Goal: Task Accomplishment & Management: Use online tool/utility

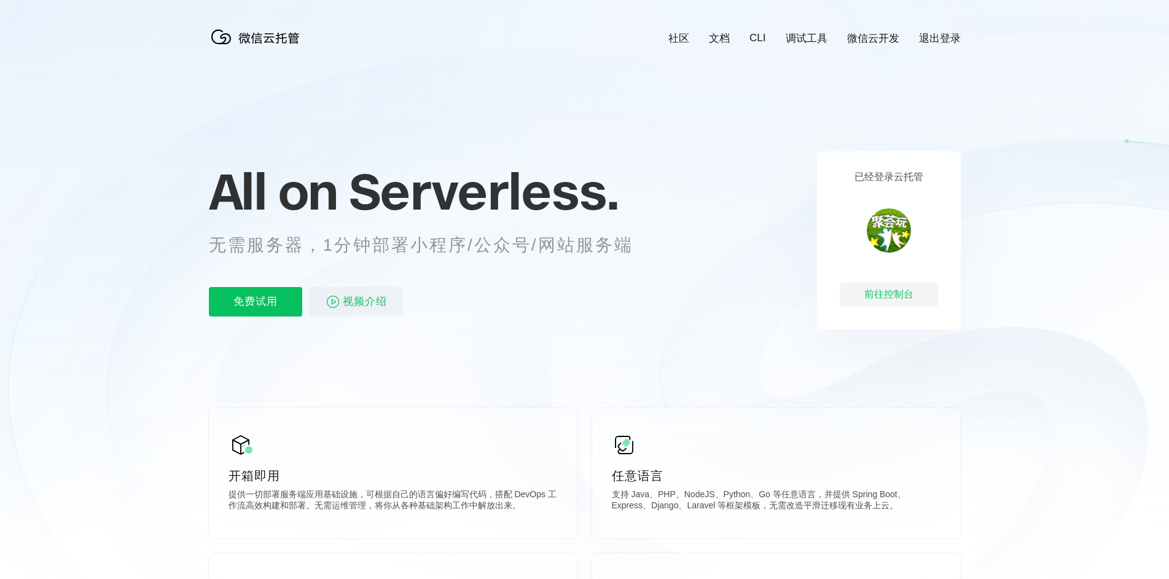
scroll to position [0, 2185]
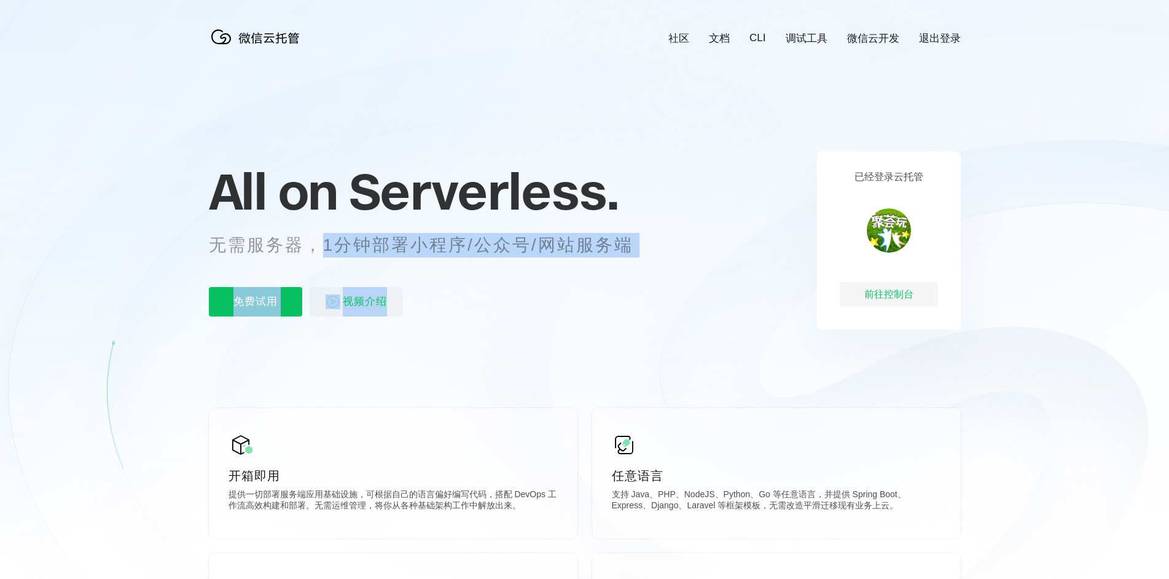
drag, startPoint x: 324, startPoint y: 244, endPoint x: 600, endPoint y: 294, distance: 280.5
click at [600, 294] on div "All on Serverless. 无需服务器，1分钟部署小程序/公众号/网站服务端 免费试用 视频介绍" at bounding box center [436, 240] width 455 height 178
click at [535, 323] on div "All on Serverless. 无需服务器，1分钟部署小程序/公众号/网站服务端 免费试用 视频介绍" at bounding box center [436, 240] width 455 height 178
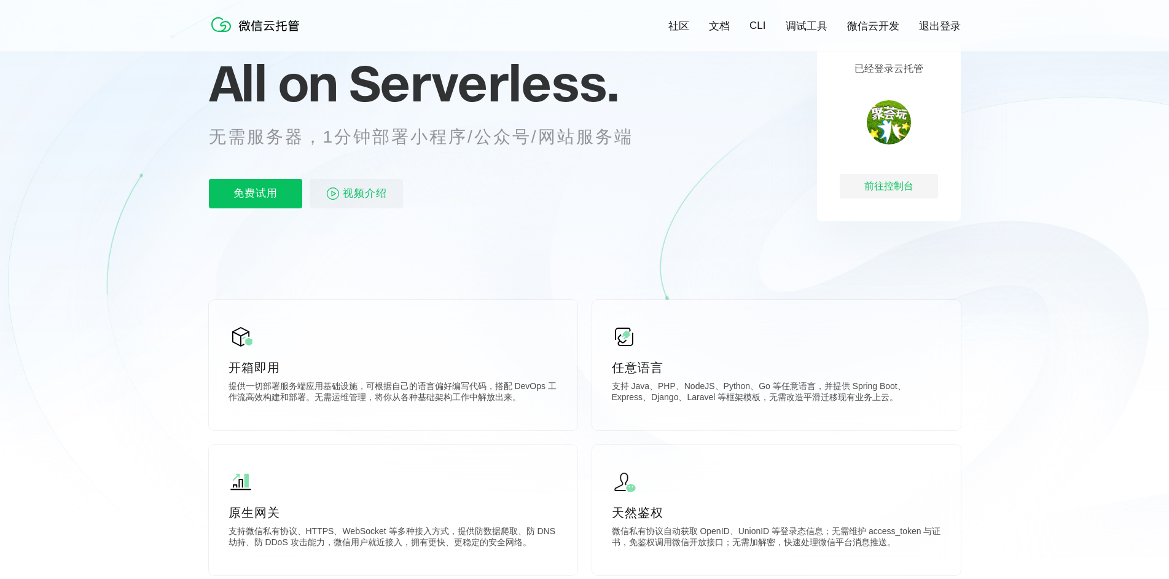
scroll to position [123, 0]
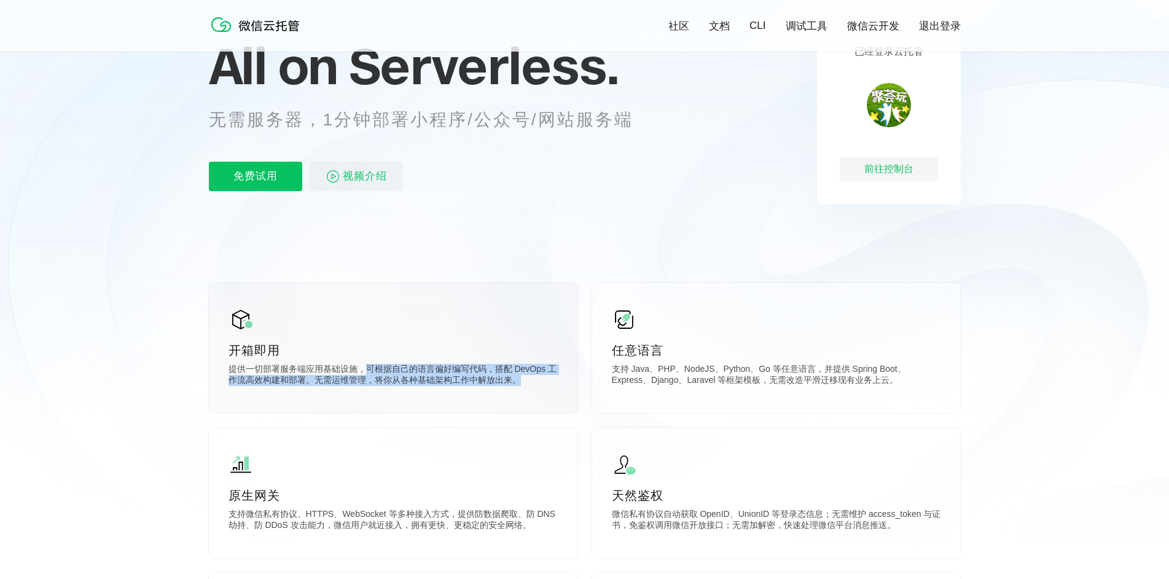
drag, startPoint x: 362, startPoint y: 372, endPoint x: 551, endPoint y: 382, distance: 188.9
click at [551, 382] on p "提供一切部署服务端应用基础设施，可根据自己的语言偏好编写代码，搭配 DevOps 工作流高效构建和部署。无需运维管理，将你从各种基础架构工作中解放出来。" at bounding box center [393, 376] width 329 height 25
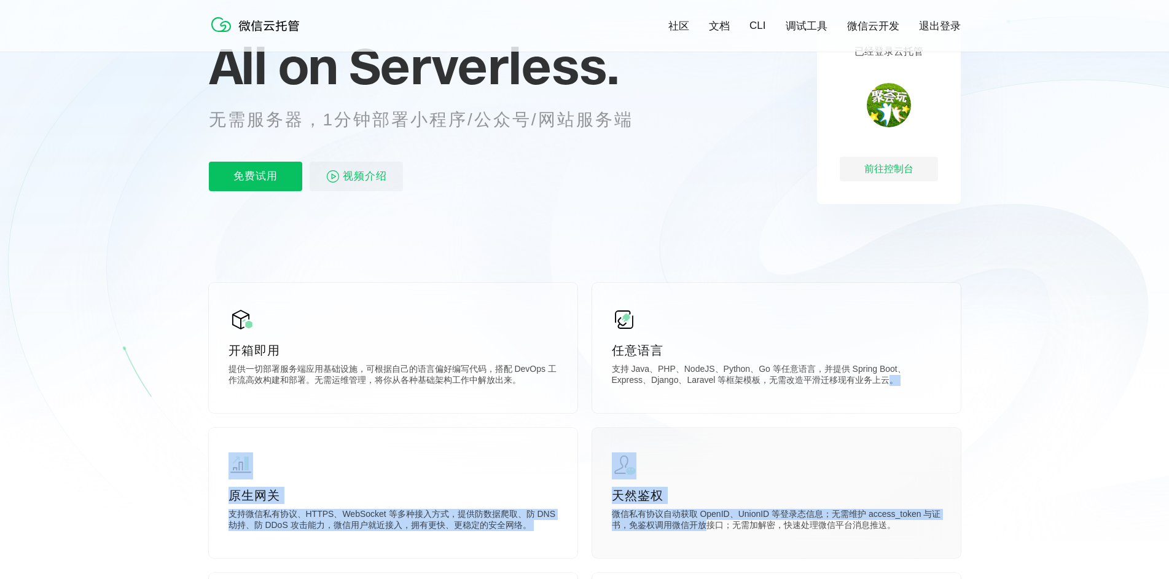
drag, startPoint x: 849, startPoint y: 385, endPoint x: 710, endPoint y: 532, distance: 202.1
click at [710, 532] on div "开箱即用 提供一切部署服务端应用基础设施，可根据自己的语言偏好编写代码，搭配 DevOps 工作流高效构建和部署。无需运维管理，将你从各种基础架构工作中解放出…" at bounding box center [585, 574] width 752 height 583
click at [681, 543] on div "天然鉴权 微信私有协议自动获取 OpenID、UnionID 等登录态信息；无需维护 access_token 与证书，免鉴权调用微信开放接口；无需加解密，快…" at bounding box center [776, 493] width 369 height 130
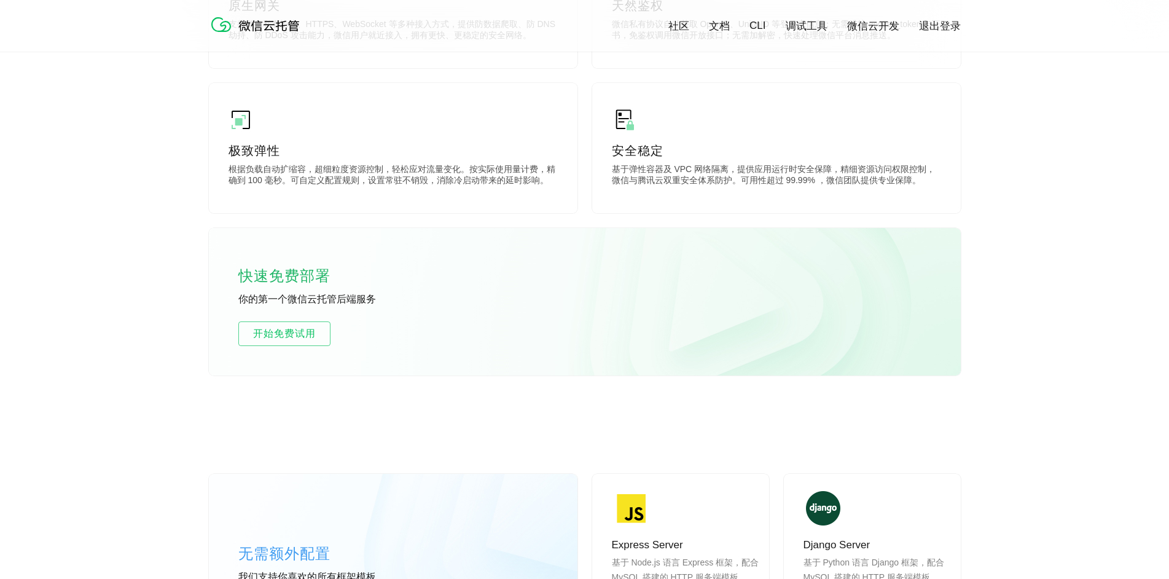
scroll to position [614, 0]
drag, startPoint x: 289, startPoint y: 296, endPoint x: 374, endPoint y: 301, distance: 85.6
click at [374, 301] on p "你的第一个微信云托管后端服务" at bounding box center [330, 298] width 184 height 14
click at [345, 328] on div "快速免费部署 你的第一个微信云托管后端服务 开始免费试用" at bounding box center [585, 299] width 752 height 147
click at [301, 332] on span "开始免费试用" at bounding box center [284, 331] width 91 height 15
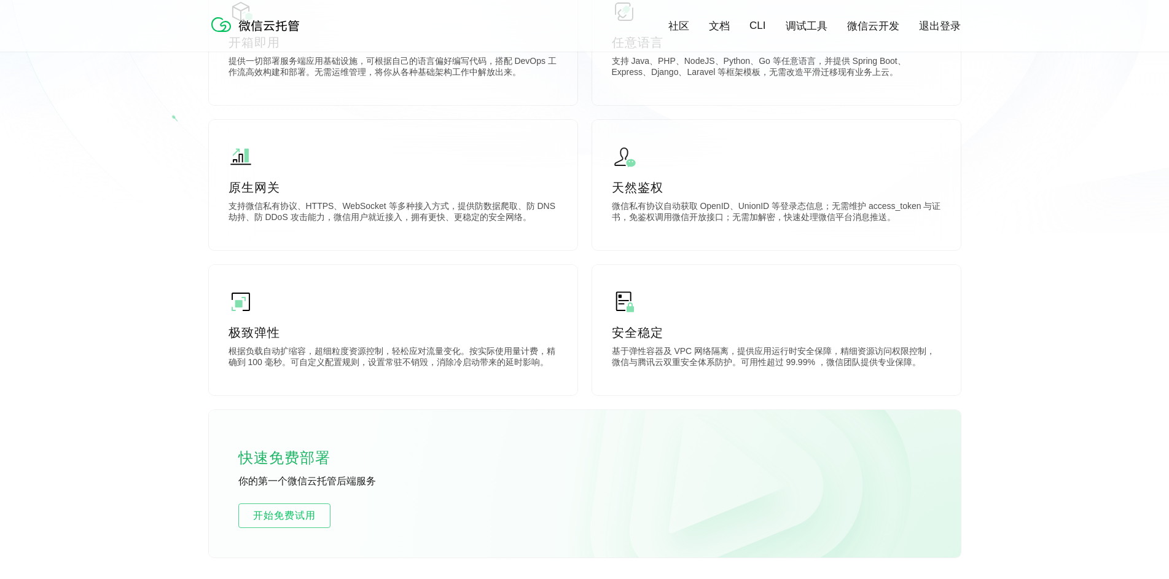
scroll to position [430, 0]
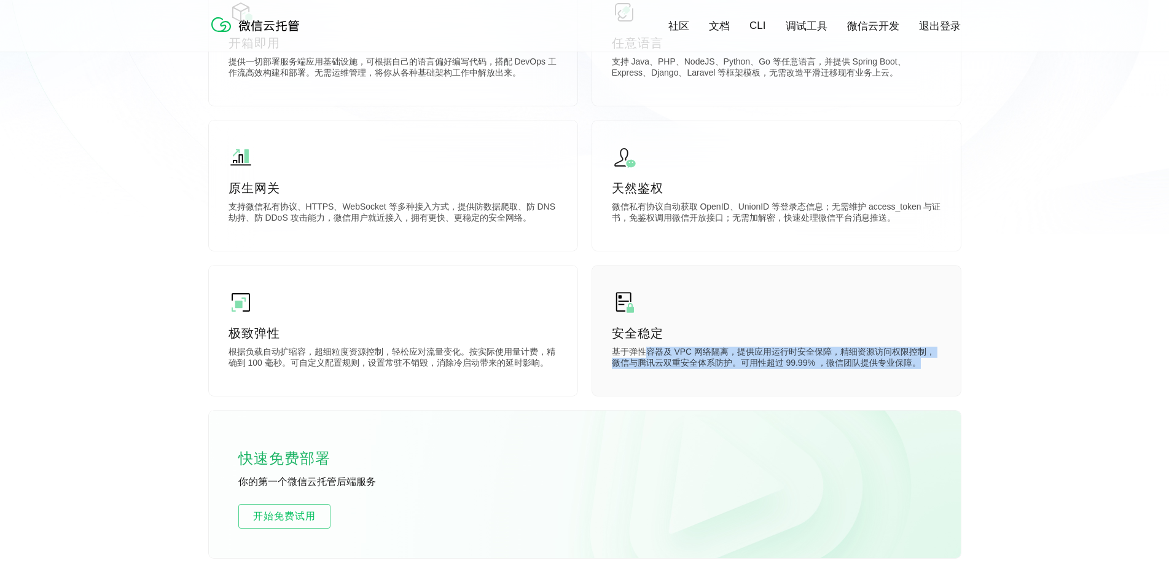
drag, startPoint x: 643, startPoint y: 358, endPoint x: 916, endPoint y: 368, distance: 272.4
click at [916, 368] on p "基于弹性容器及 VPC 网络隔离，提供应用运行时安全保障，精细资源访问权限控制，微信与腾讯云双重安全体系防护。可用性超过 99.99% ，微信团队提供专业保障。" at bounding box center [776, 359] width 329 height 25
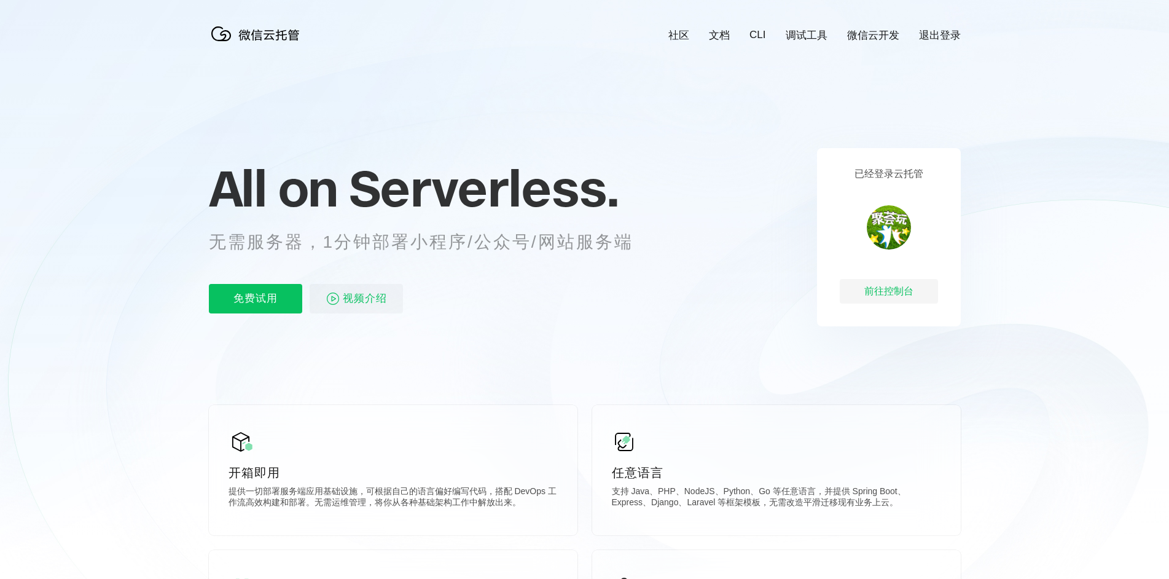
scroll to position [0, 0]
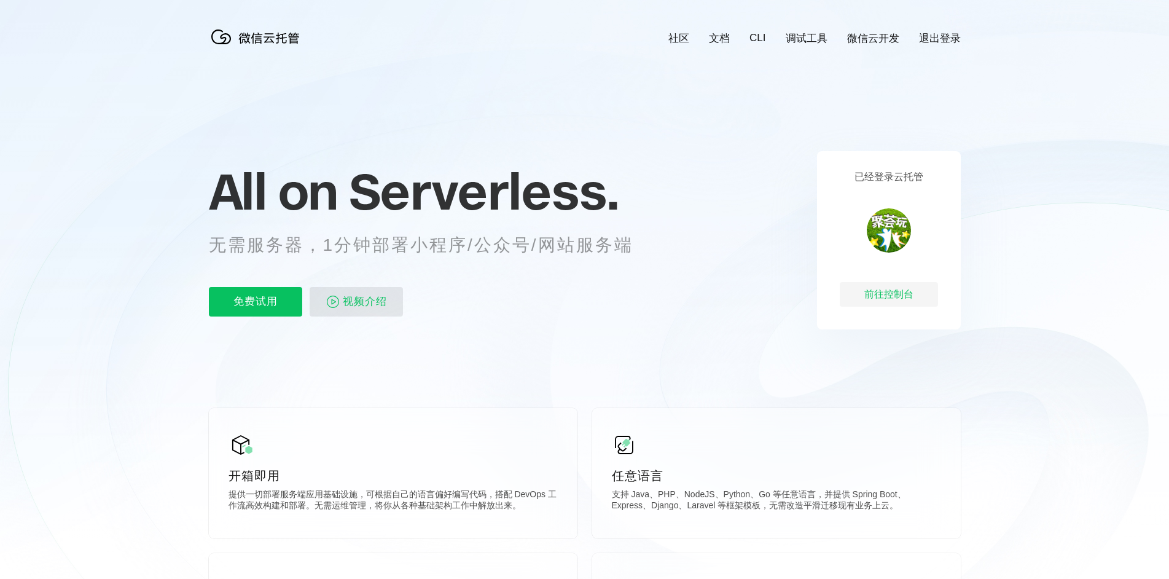
click at [375, 302] on span "视频介绍" at bounding box center [365, 301] width 44 height 29
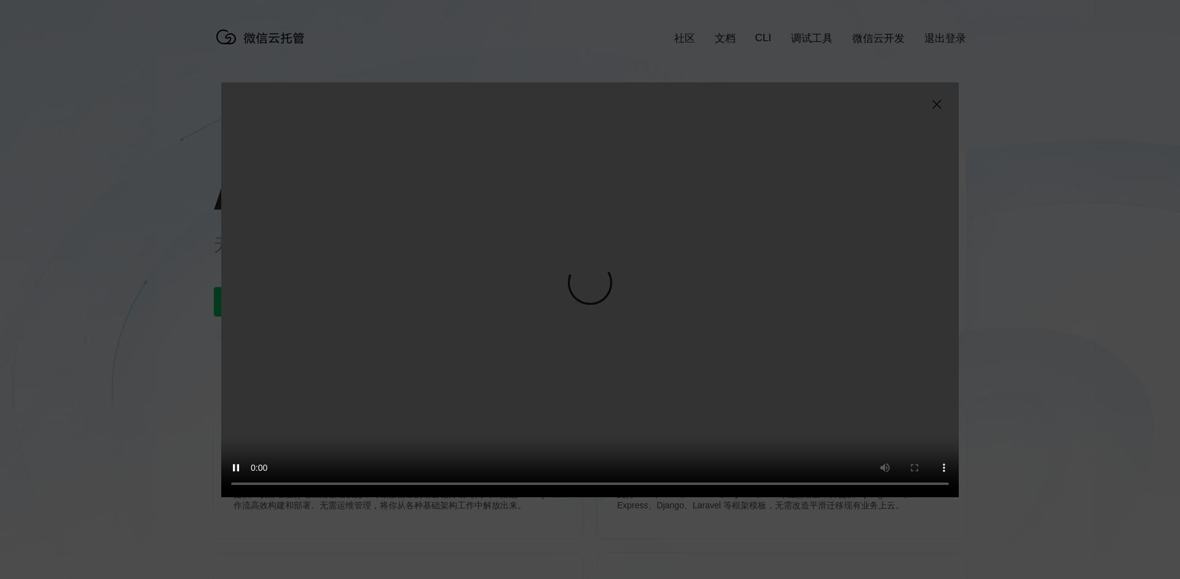
click at [940, 104] on img at bounding box center [936, 104] width 15 height 15
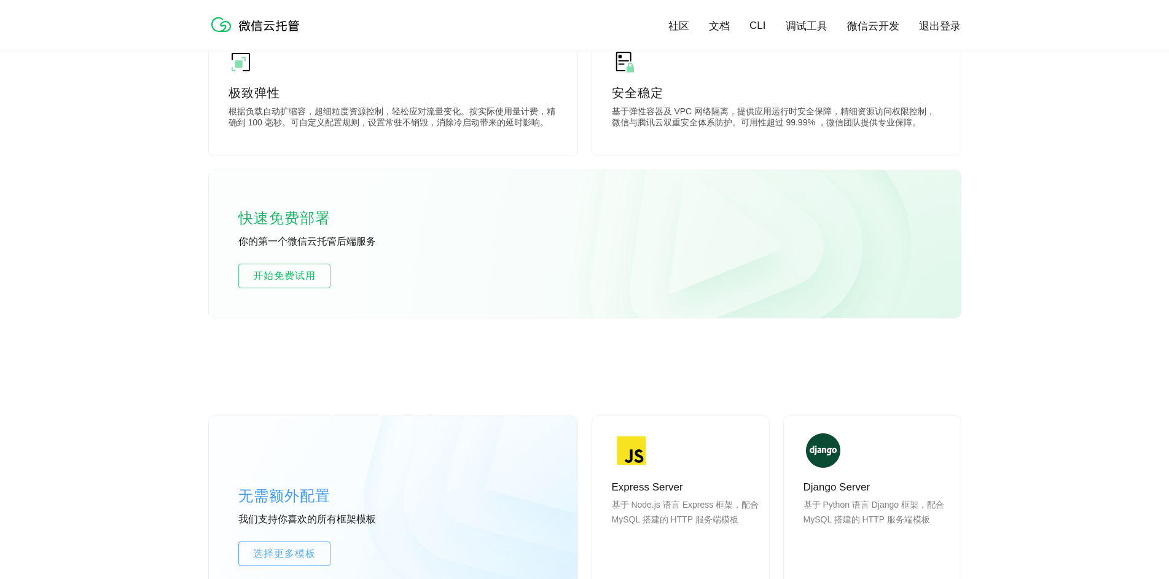
scroll to position [676, 0]
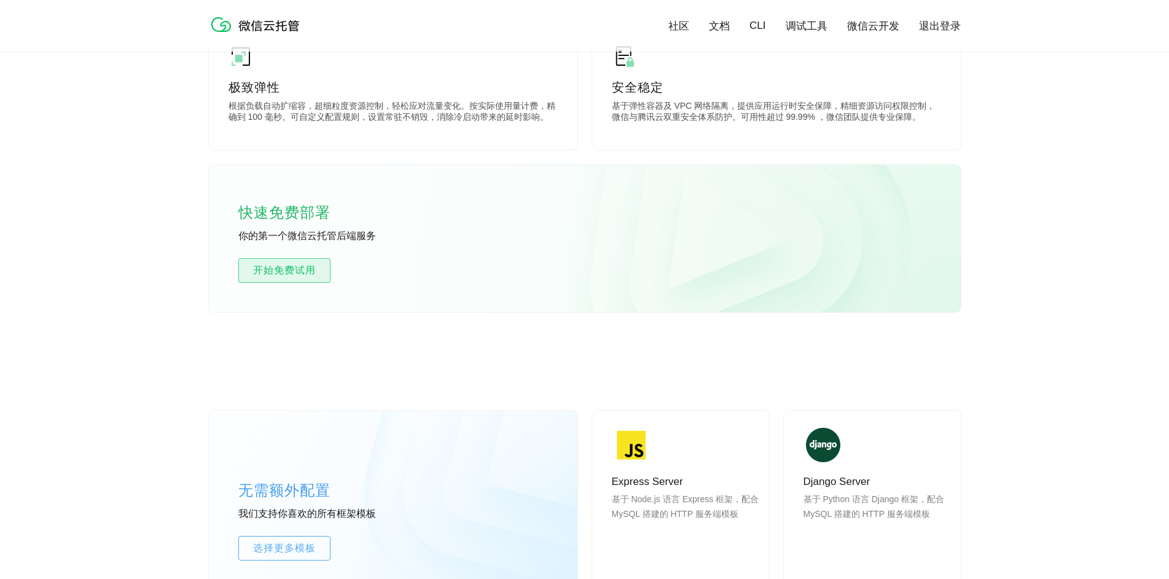
click at [295, 264] on span "开始免费试用" at bounding box center [284, 270] width 91 height 15
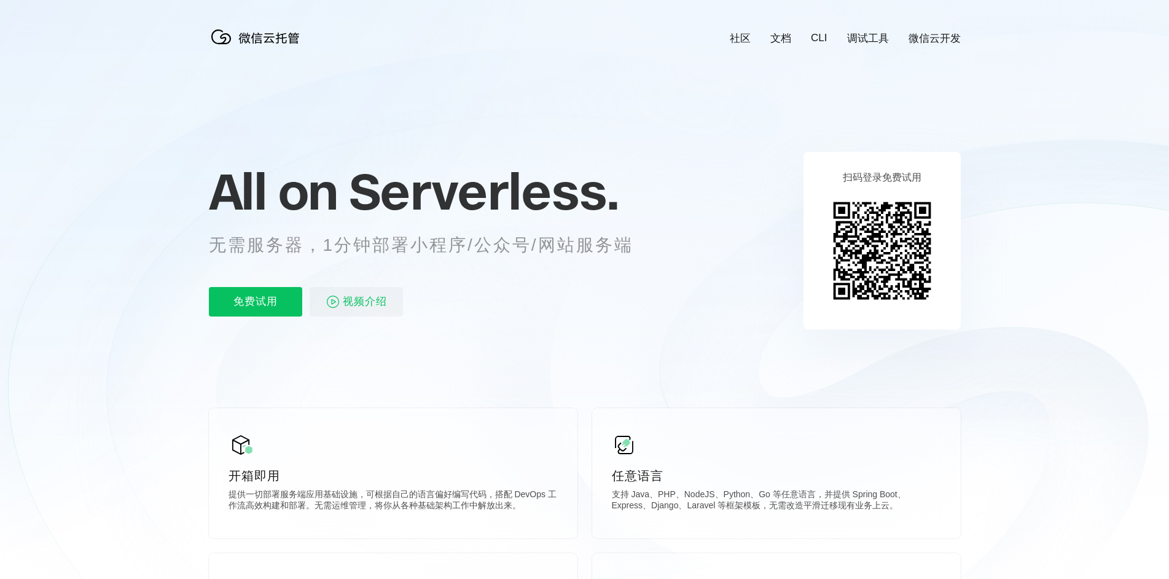
scroll to position [0, 2185]
